Goal: Information Seeking & Learning: Check status

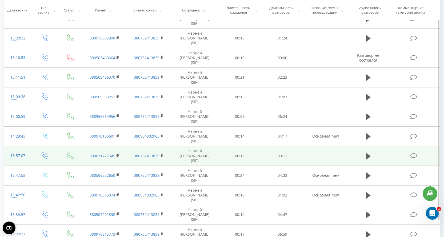
scroll to position [250, 0]
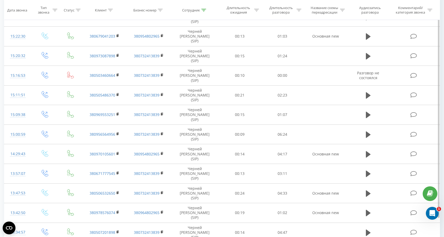
scroll to position [250, 0]
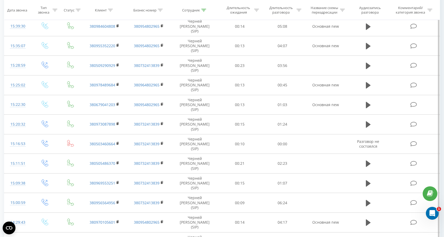
scroll to position [250, 0]
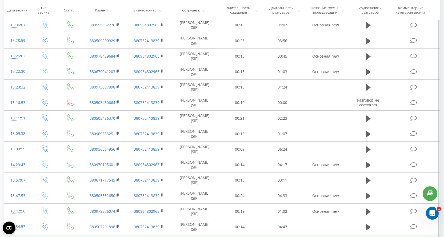
scroll to position [250, 0]
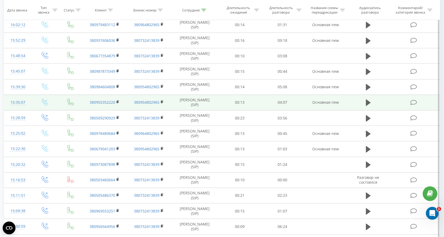
scroll to position [250, 0]
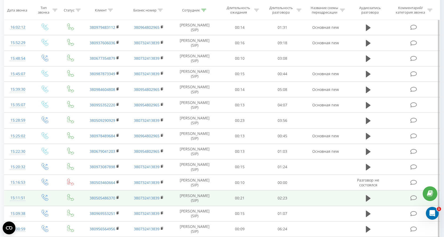
scroll to position [250, 0]
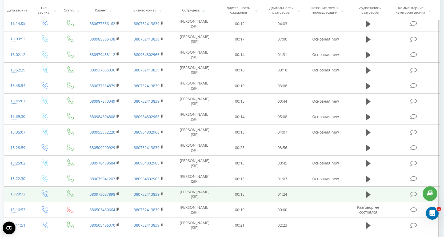
scroll to position [250, 0]
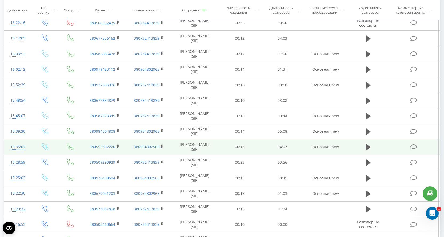
scroll to position [250, 0]
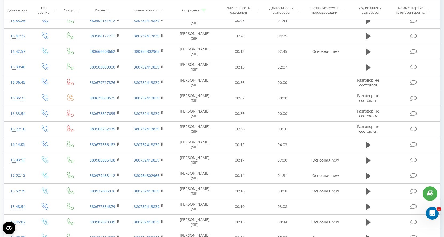
scroll to position [250, 0]
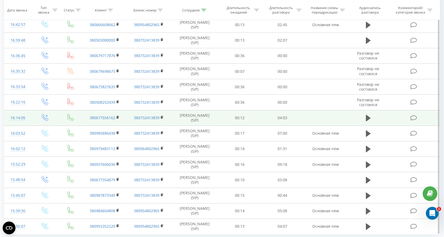
scroll to position [250, 0]
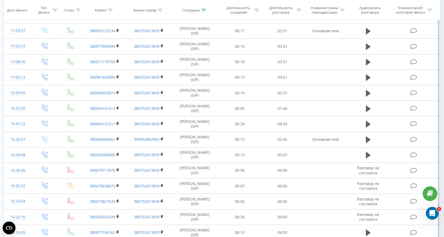
scroll to position [170, 0]
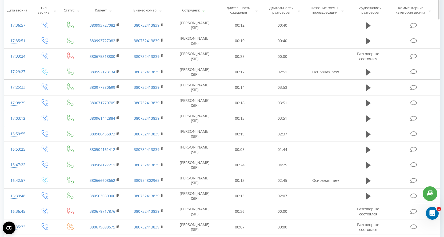
click at [202, 10] on icon at bounding box center [203, 10] width 5 height 3
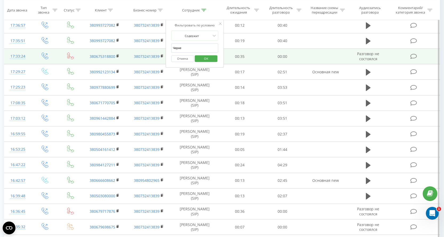
drag, startPoint x: 188, startPoint y: 48, endPoint x: 162, endPoint y: 49, distance: 25.1
click at [163, 49] on table "Фильтровать по условию Равно Введите значение Отмена OK Фильтровать по условию …" at bounding box center [222, 97] width 436 height 399
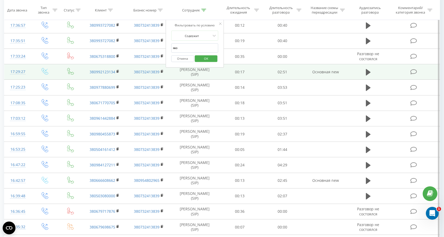
type input "[PERSON_NAME]"
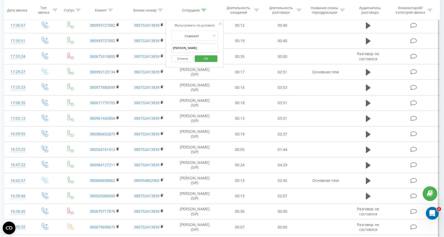
click button "OK" at bounding box center [205, 58] width 23 height 7
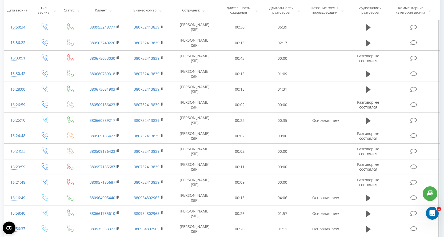
scroll to position [250, 0]
